Goal: Task Accomplishment & Management: Complete application form

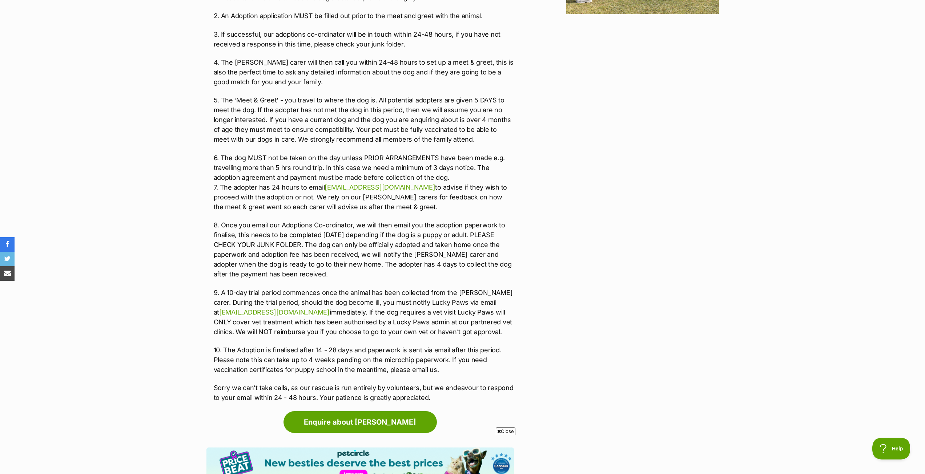
scroll to position [1164, 0]
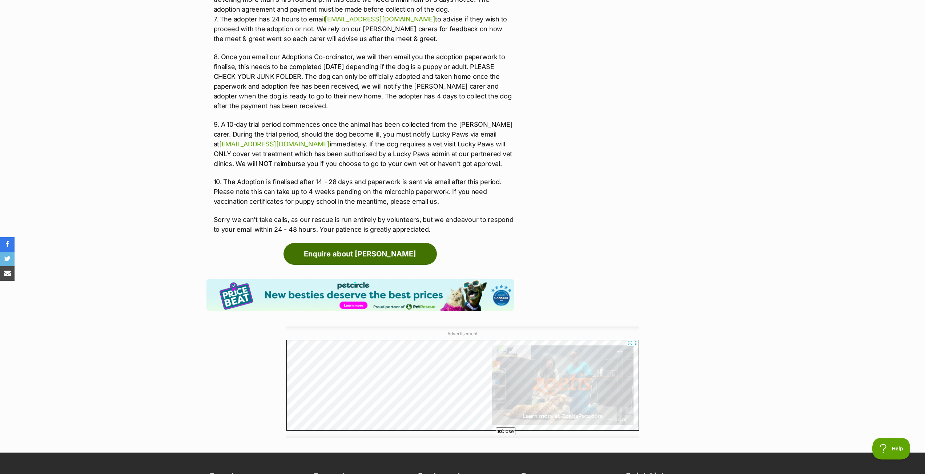
click at [420, 245] on link "Enquire about [PERSON_NAME]" at bounding box center [360, 254] width 153 height 22
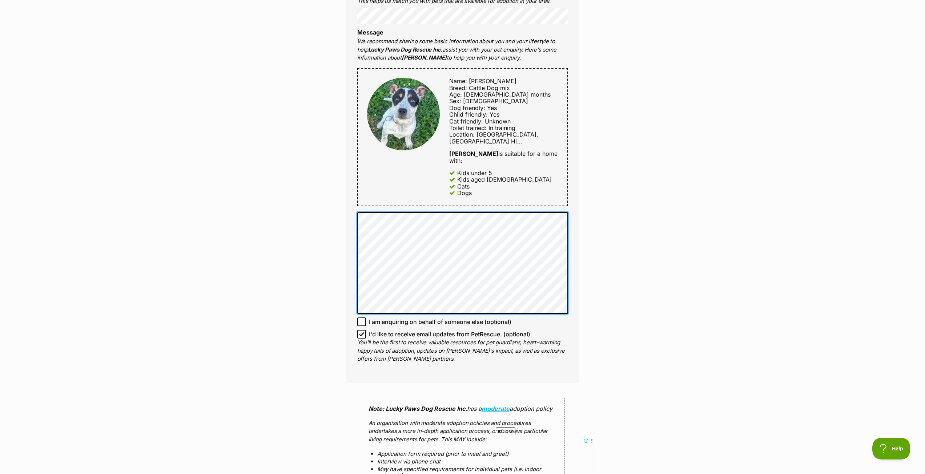
click at [355, 219] on div "Full name [PERSON_NAME] Email We require this to be able to send you communicat…" at bounding box center [463, 129] width 233 height 509
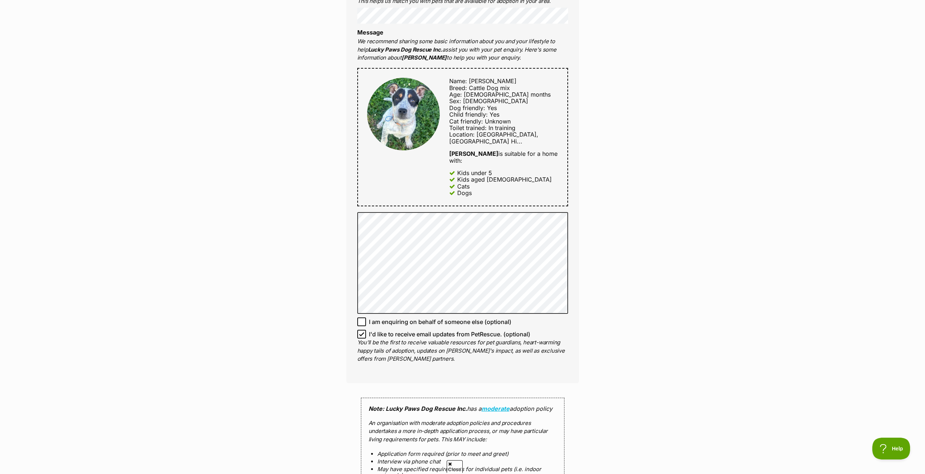
drag, startPoint x: 179, startPoint y: 105, endPoint x: 180, endPoint y: 102, distance: 3.7
click at [179, 105] on div "Enquire about [PERSON_NAME] Want to increase your chances of a successful enqui…" at bounding box center [462, 227] width 925 height 976
